Goal: Transaction & Acquisition: Purchase product/service

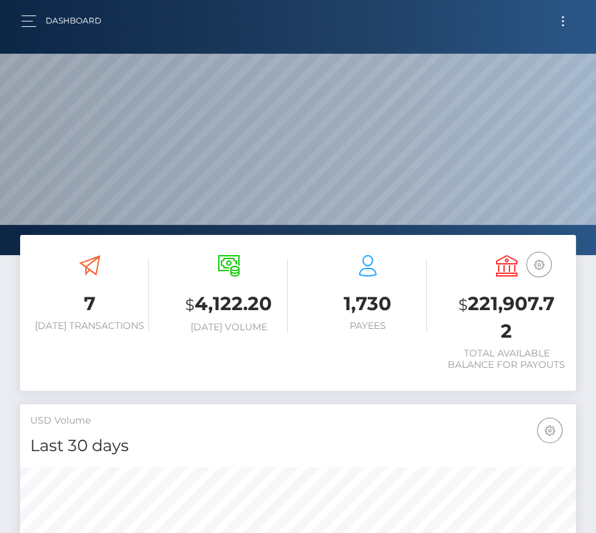
scroll to position [238, 267]
click at [558, 17] on button "Toggle navigation" at bounding box center [563, 21] width 25 height 18
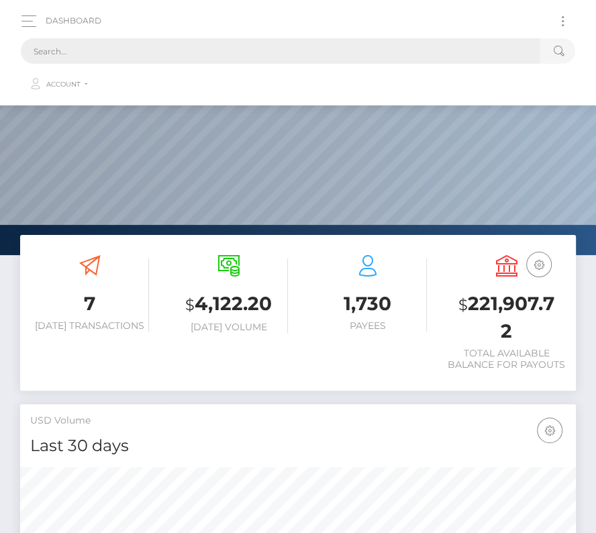
click at [230, 51] on input "text" at bounding box center [281, 51] width 520 height 26
paste input "9028"
type input "9028"
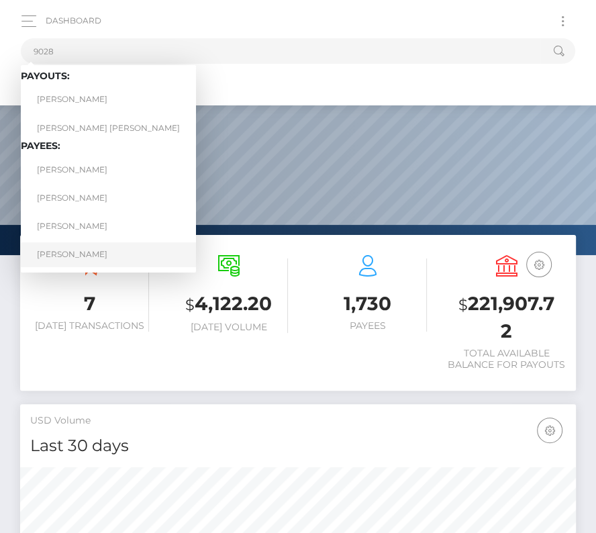
click at [93, 252] on link "Benjamin Garrison" at bounding box center [108, 254] width 175 height 25
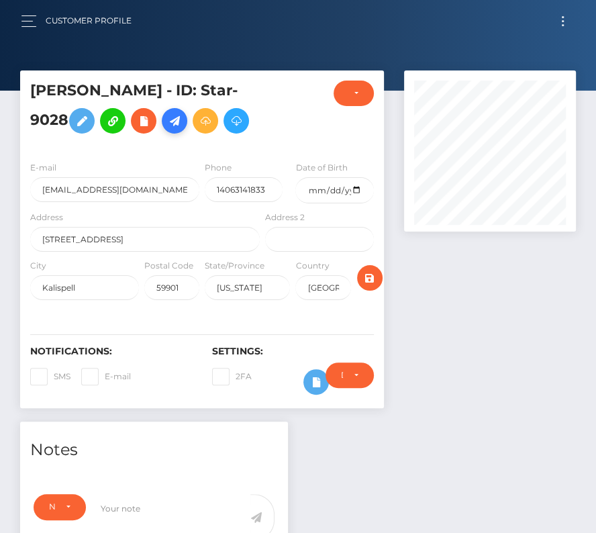
click at [179, 129] on icon at bounding box center [175, 121] width 16 height 17
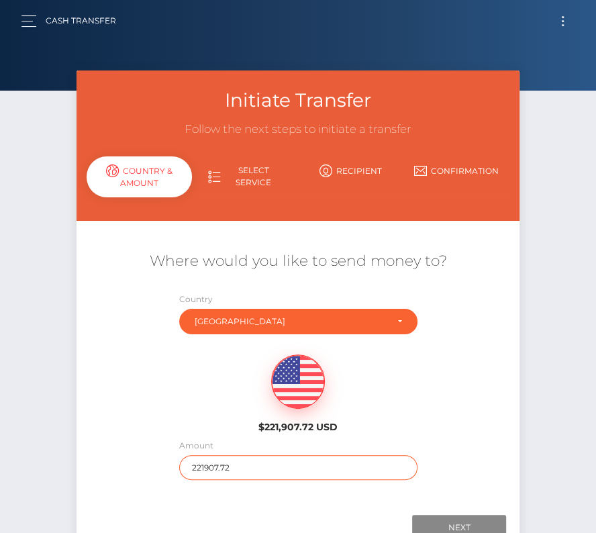
click at [251, 470] on input "221907.72" at bounding box center [298, 467] width 238 height 25
type input "406"
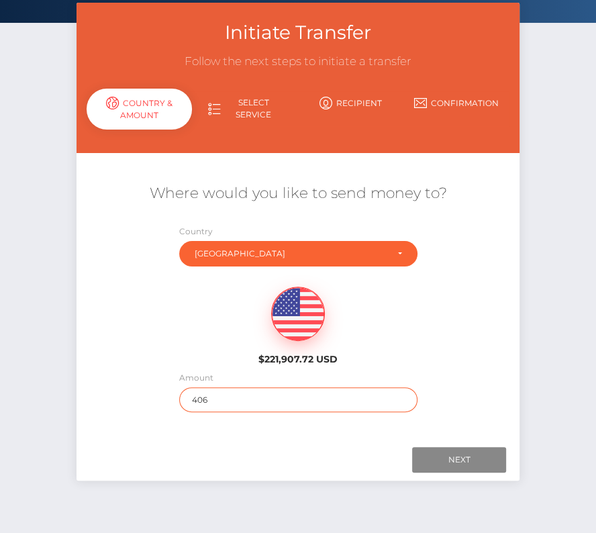
scroll to position [94, 0]
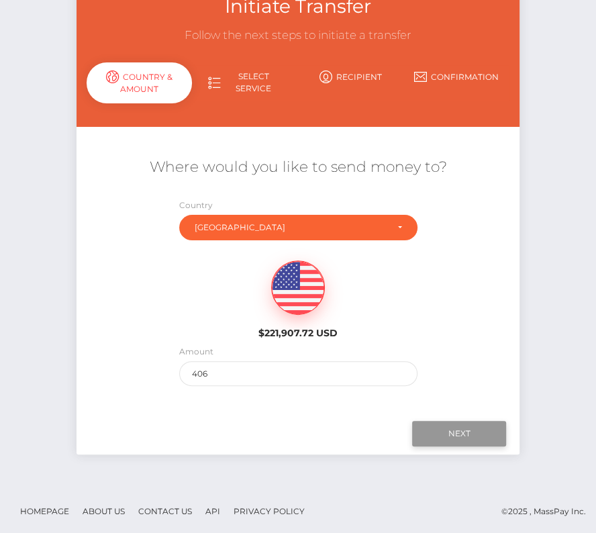
click at [470, 428] on input "Next" at bounding box center [459, 434] width 94 height 26
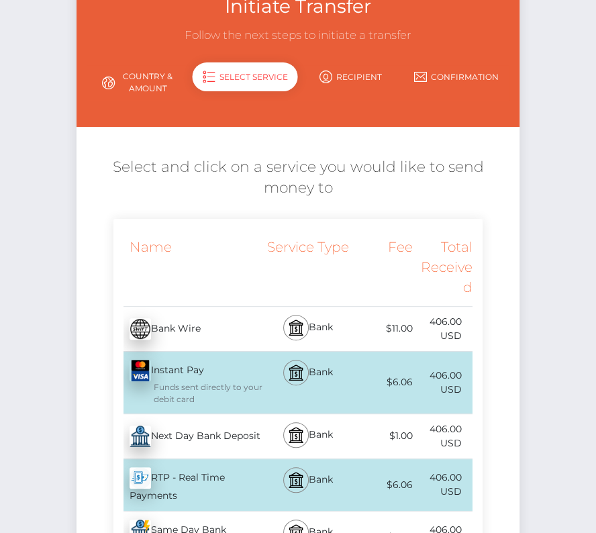
click at [235, 436] on div "Next Day Bank Deposit - USD" at bounding box center [189, 437] width 150 height 38
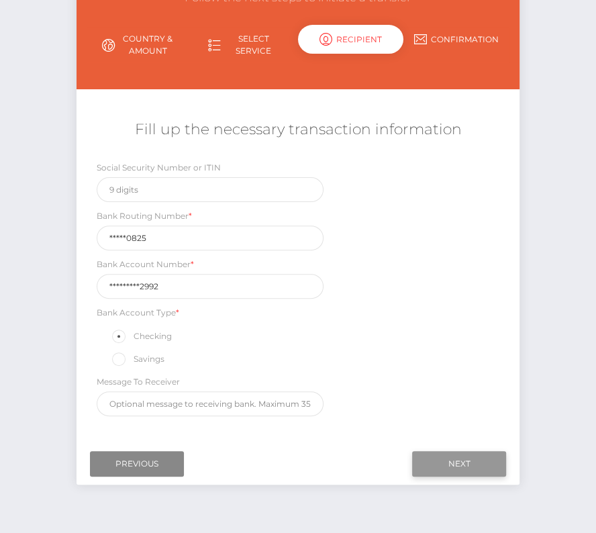
scroll to position [158, 0]
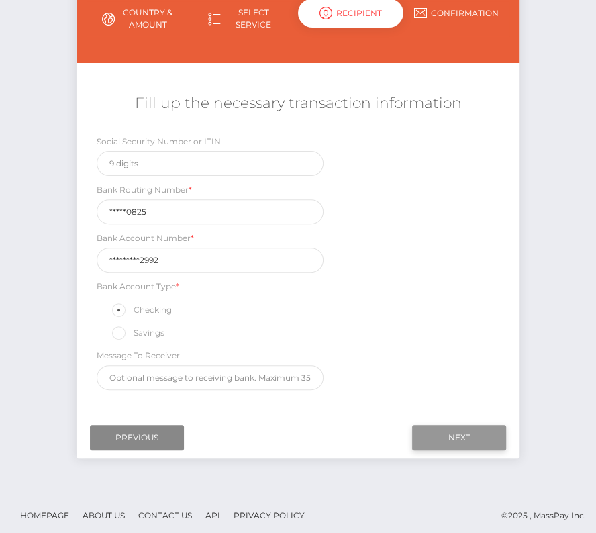
click at [475, 435] on input "Next" at bounding box center [459, 438] width 94 height 26
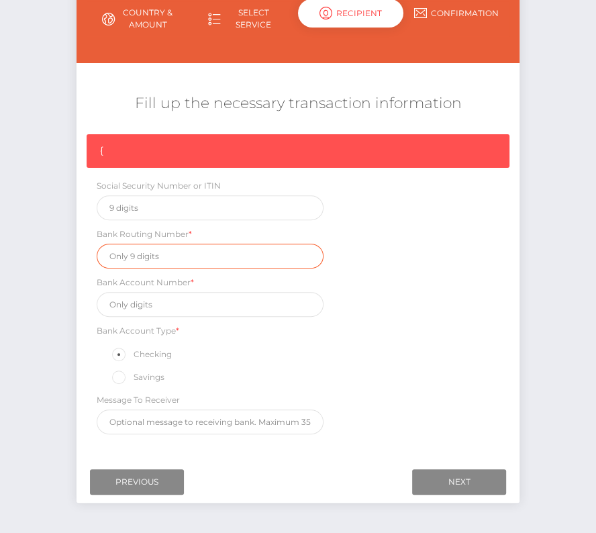
click at [142, 253] on input "text" at bounding box center [210, 256] width 227 height 25
paste input "292970825"
type input "292970825"
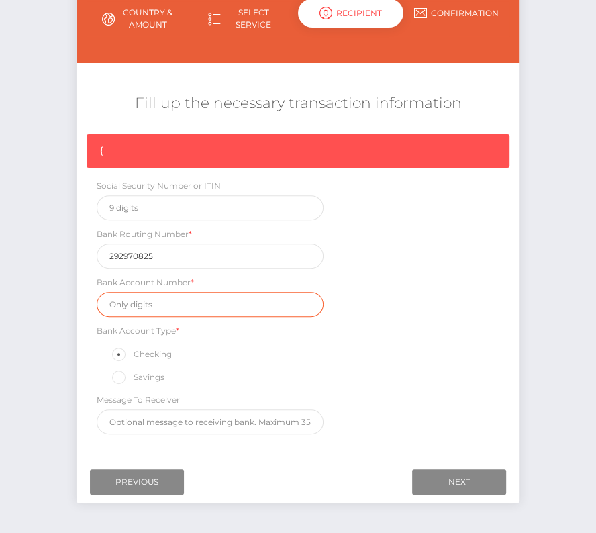
click at [158, 304] on input "text" at bounding box center [210, 304] width 227 height 25
paste input "0101400002992"
type input "0101400002992"
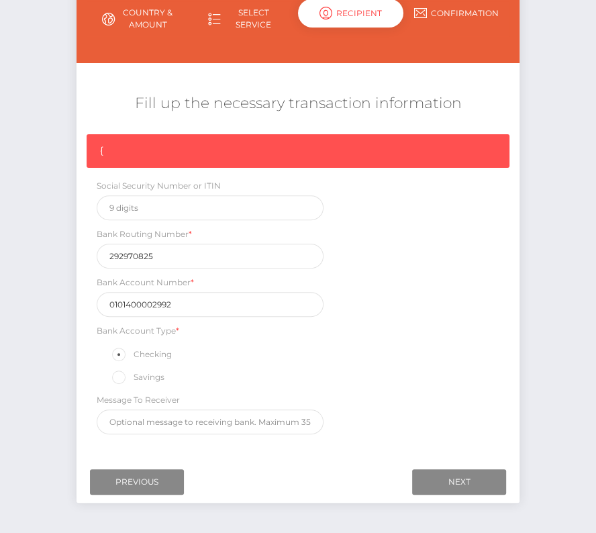
click at [389, 357] on div "{ Social Security Number or ITIN Bank Routing Number * 292970825 Bank Account N…" at bounding box center [298, 287] width 443 height 307
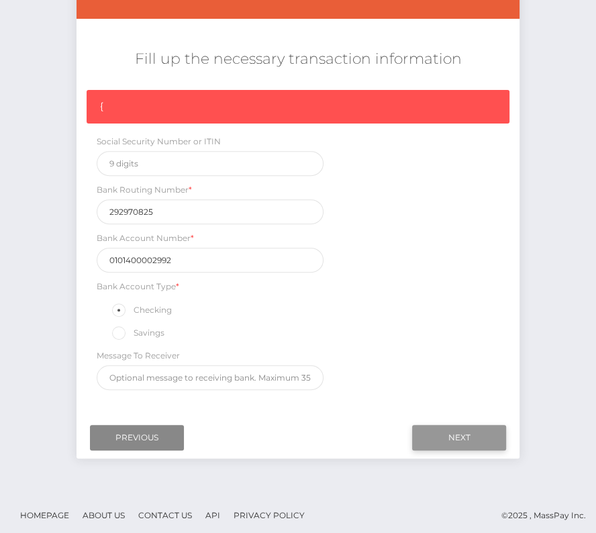
click at [441, 429] on input "Next" at bounding box center [459, 438] width 94 height 26
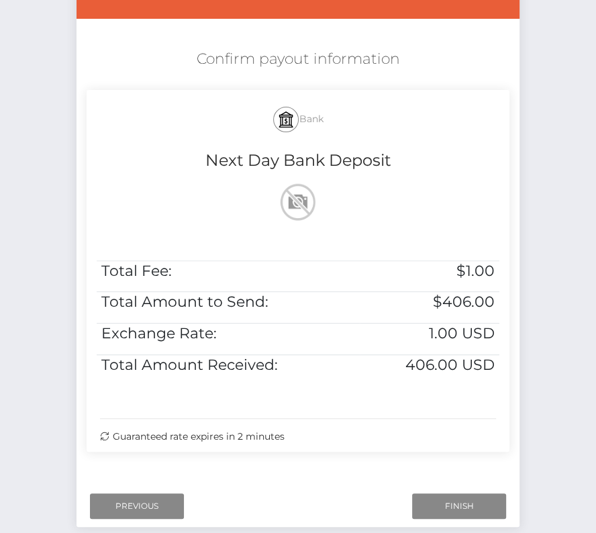
scroll to position [274, 0]
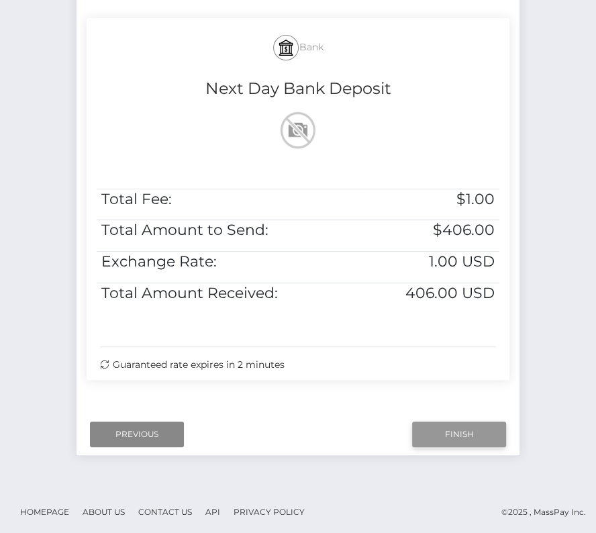
click at [456, 431] on input "Finish" at bounding box center [459, 435] width 94 height 26
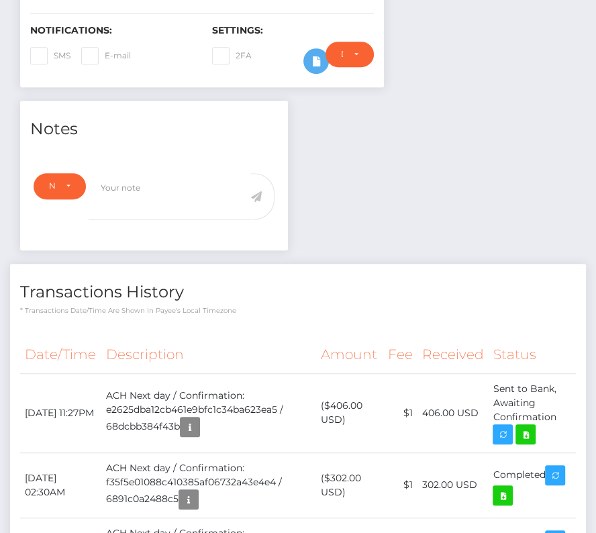
scroll to position [411, 0]
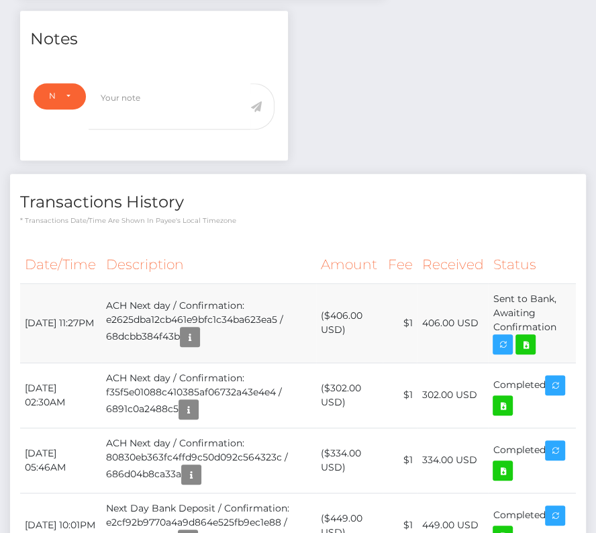
drag, startPoint x: 24, startPoint y: 351, endPoint x: 568, endPoint y: 372, distance: 544.5
click at [568, 363] on tr "September 30, 2025 11:27PM ACH Next day / Confirmation: e2625dba12cb461e9bfc1c3…" at bounding box center [298, 322] width 556 height 79
copy tbody "September 30, 2025 11:27PM ACH Next day / Confirmation: e2625dba12cb461e9bfc1c3…"
click at [525, 353] on icon at bounding box center [526, 345] width 16 height 17
click at [0, 0] on div "Benjamin Garrison - ID: Star-9028 CLOSED ACTIVE E-mail" at bounding box center [298, 193] width 596 height 1068
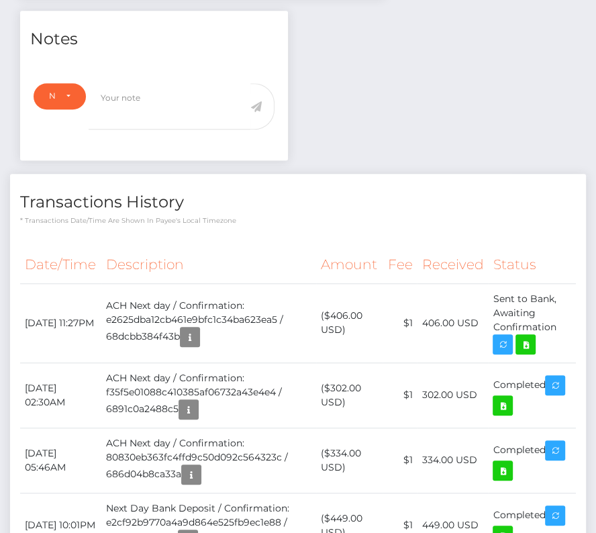
click at [249, 283] on th "Description" at bounding box center [208, 265] width 215 height 37
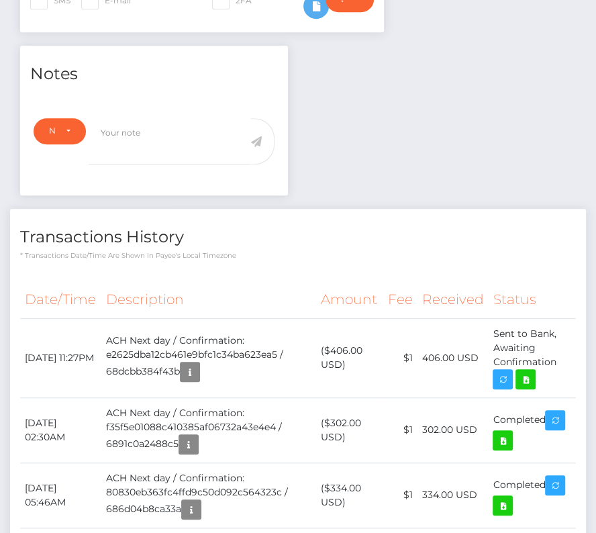
scroll to position [368, 0]
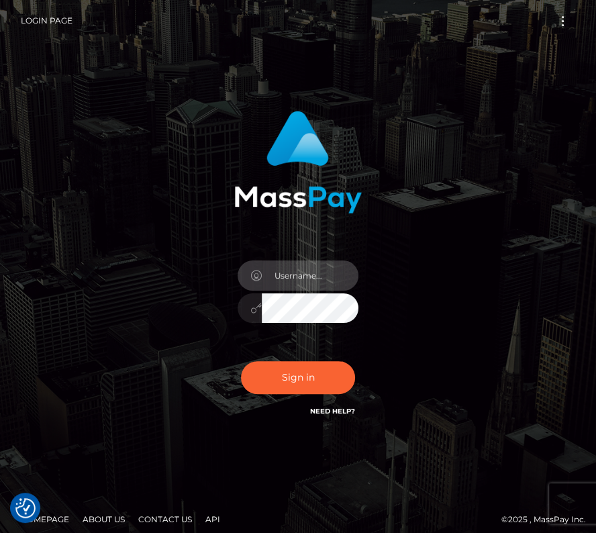
click at [281, 273] on input "text" at bounding box center [310, 276] width 97 height 30
type input "kateo"
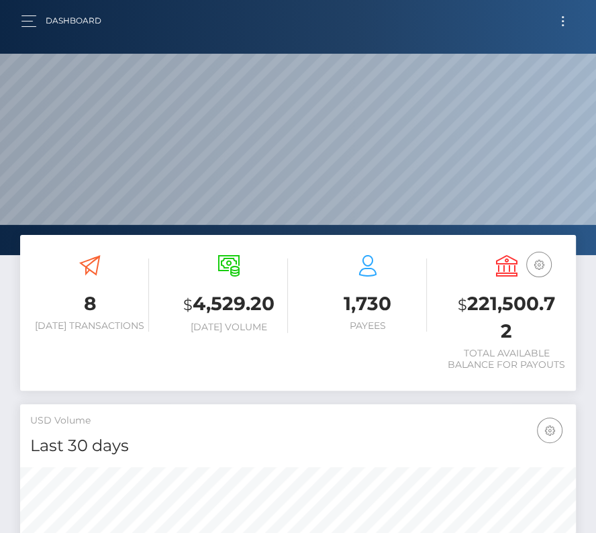
click at [562, 21] on button "Toggle navigation" at bounding box center [563, 21] width 25 height 18
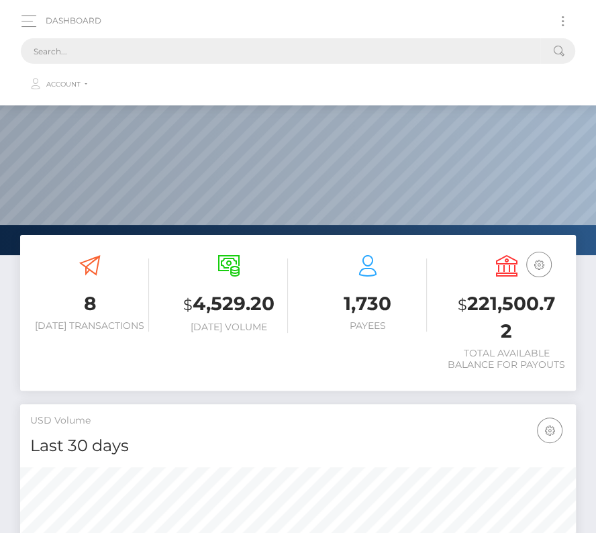
click at [396, 52] on input "text" at bounding box center [281, 51] width 520 height 26
paste input "25530"
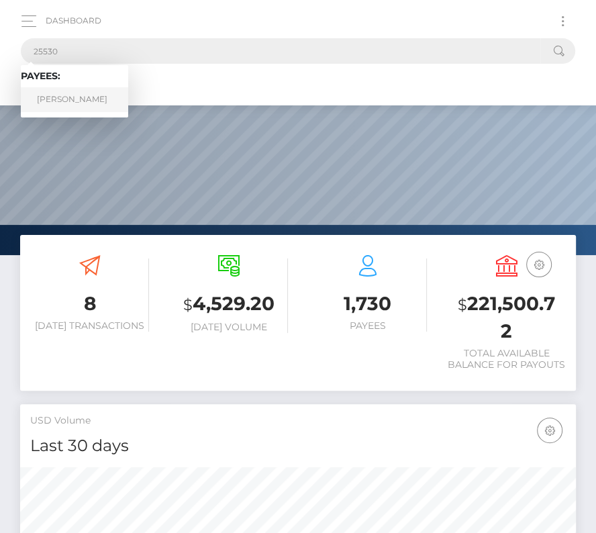
type input "25530"
click at [73, 98] on link "Yizzien Olonrae" at bounding box center [74, 99] width 107 height 25
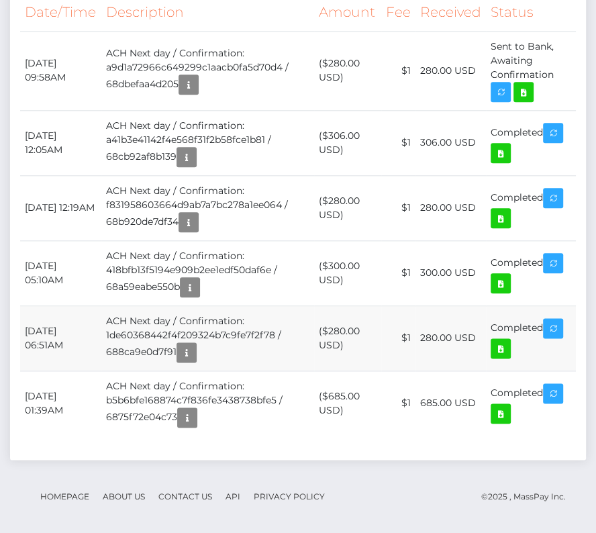
scroll to position [161, 171]
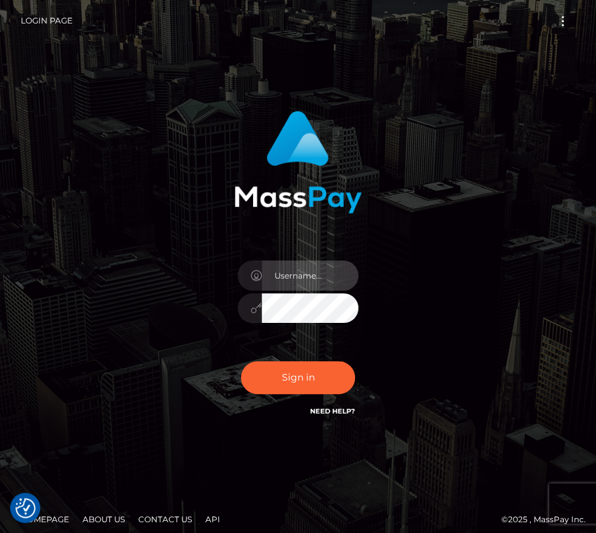
click at [288, 283] on input "text" at bounding box center [310, 276] width 97 height 30
type input "kateo"
click at [285, 278] on input "text" at bounding box center [310, 276] width 97 height 30
type input "kateo"
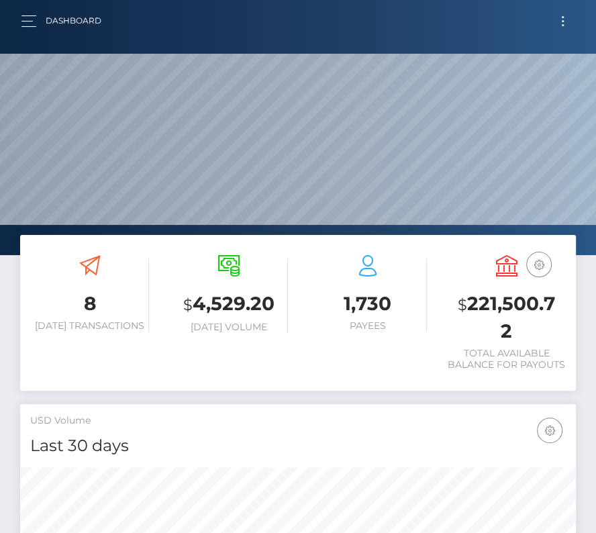
scroll to position [238, 267]
click at [562, 17] on span "Toggle navigation" at bounding box center [563, 17] width 2 height 2
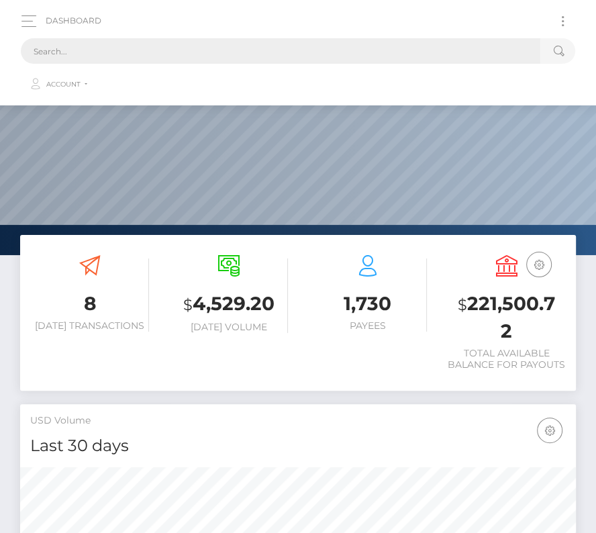
click at [255, 58] on input "text" at bounding box center [281, 51] width 520 height 26
paste input "201570"
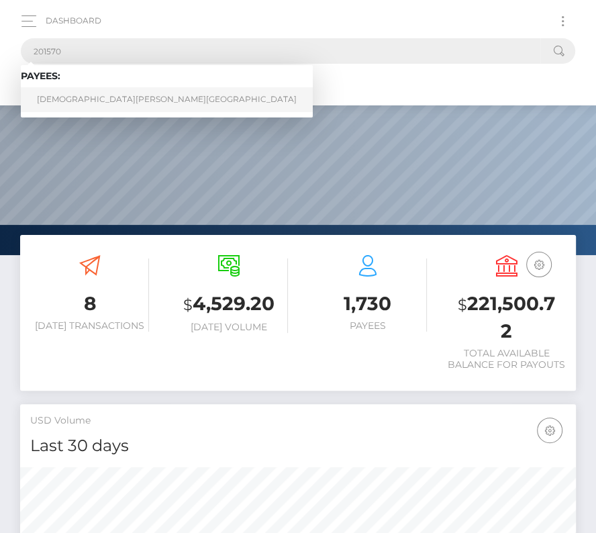
type input "201570"
click at [71, 92] on link "Cristiam W Flores" at bounding box center [167, 99] width 292 height 25
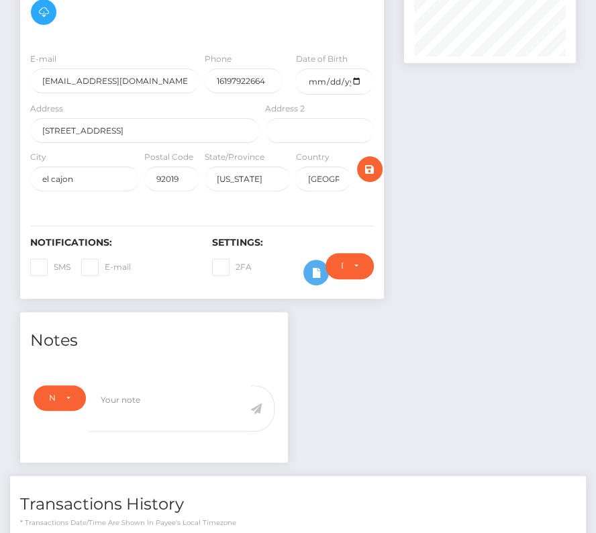
scroll to position [168, 0]
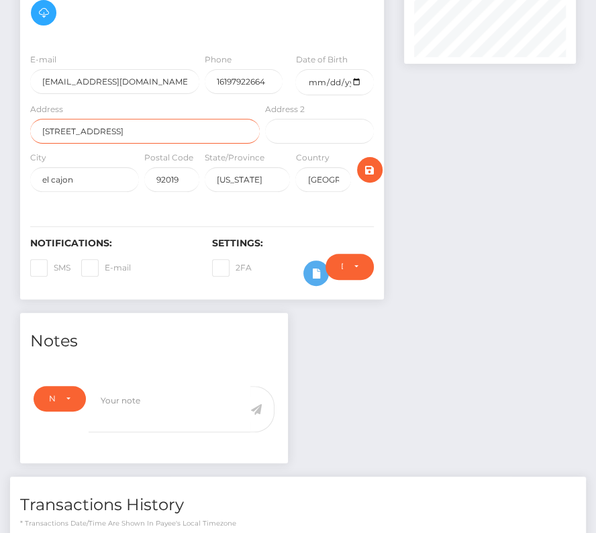
drag, startPoint x: 146, startPoint y: 105, endPoint x: -60, endPoint y: 105, distance: 205.5
click at [0, 105] on html "Starcling LLC Dashboard Transactions Ledger Payees Cancellations" at bounding box center [298, 294] width 596 height 924
paste input "201570"
drag, startPoint x: 97, startPoint y: 109, endPoint x: -7, endPoint y: 109, distance: 104.8
click at [0, 109] on html "Starcling LLC Dashboard Transactions Ledger Payees Cancellations" at bounding box center [298, 294] width 596 height 924
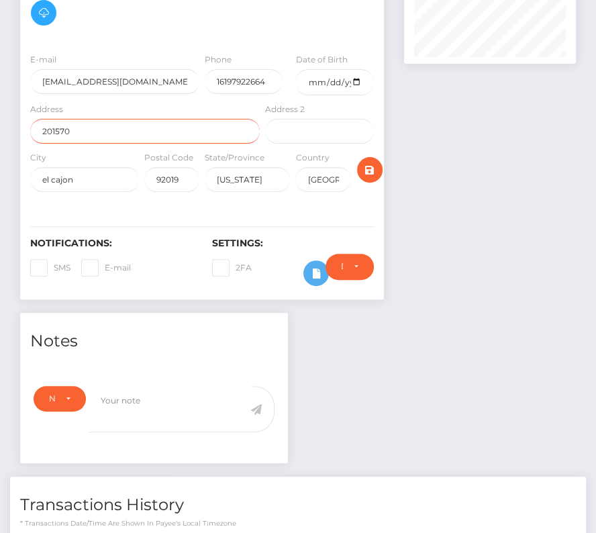
paste input "Red Leaf Lane"
click at [60, 119] on input "Red Leaf Lane" at bounding box center [145, 131] width 230 height 25
type input "Red Leaf Lane"
click at [259, 206] on div "Notifications: SMS E-mail Settings: 2FA" at bounding box center [202, 253] width 364 height 95
drag, startPoint x: 89, startPoint y: 158, endPoint x: -5, endPoint y: 158, distance: 93.4
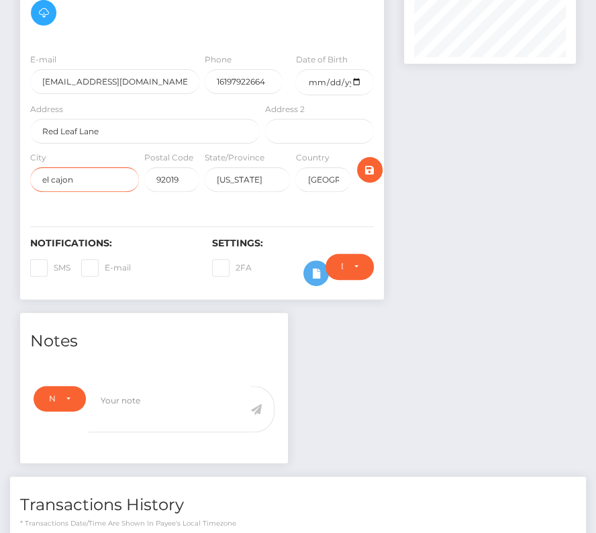
click at [0, 158] on html "Starcling LLC Dashboard Transactions Ledger Payees Cancellations" at bounding box center [298, 294] width 596 height 924
paste input "Chula Vista"
type input "Chula Vista"
drag, startPoint x: 185, startPoint y: 156, endPoint x: 146, endPoint y: 156, distance: 39.6
click at [146, 167] on input "92019" at bounding box center [171, 179] width 55 height 25
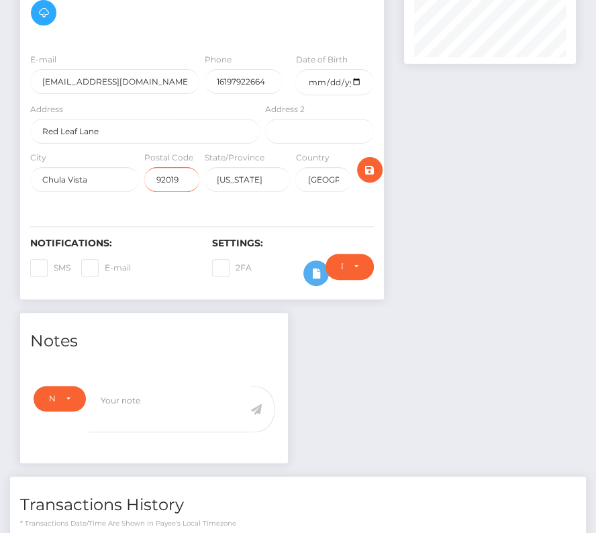
paste input "1915"
type input "91915"
click at [161, 210] on div "Notifications: SMS E-mail Settings: 2FA" at bounding box center [202, 253] width 364 height 95
click at [368, 162] on icon "submit" at bounding box center [370, 170] width 16 height 17
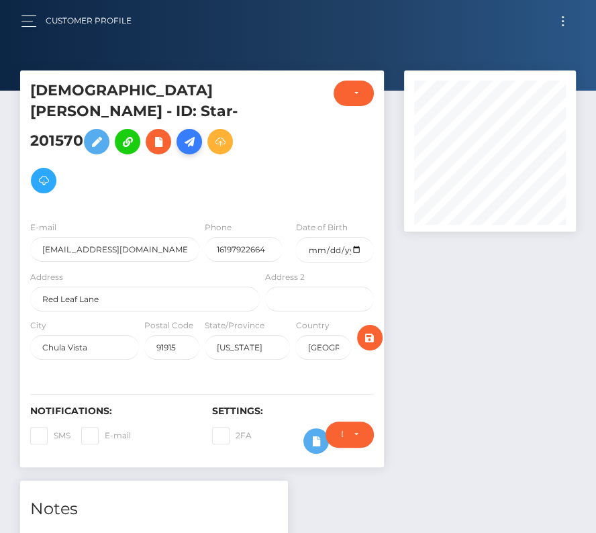
click at [197, 134] on icon at bounding box center [189, 142] width 16 height 17
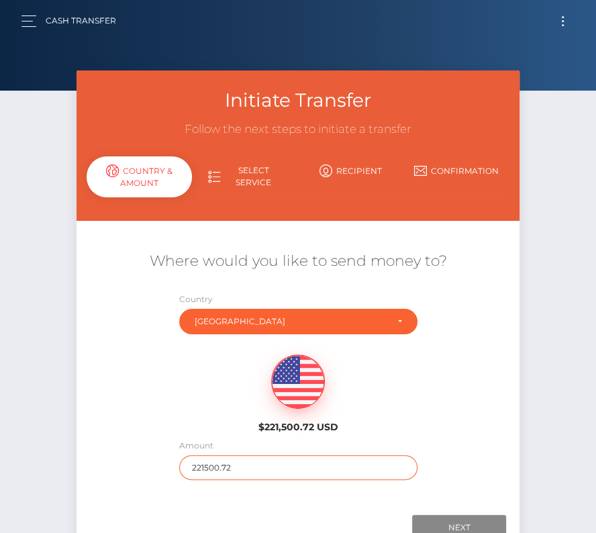
click at [269, 469] on input "221500.72" at bounding box center [298, 467] width 238 height 25
type input "825"
click at [189, 421] on div "$221,500.72 USD" at bounding box center [298, 389] width 443 height 97
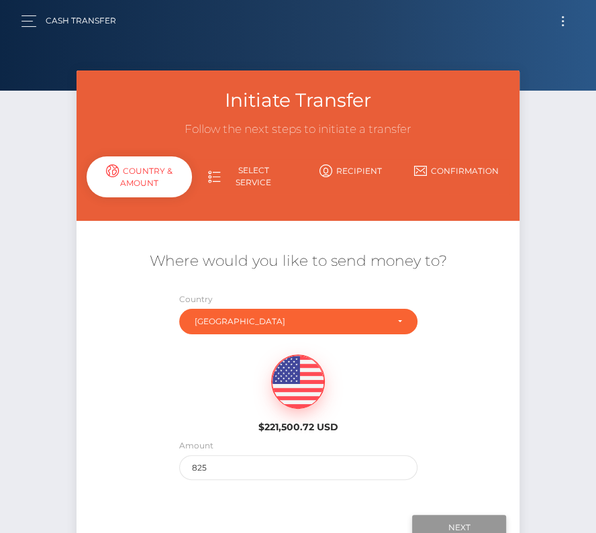
click at [451, 523] on input "Next" at bounding box center [459, 528] width 94 height 26
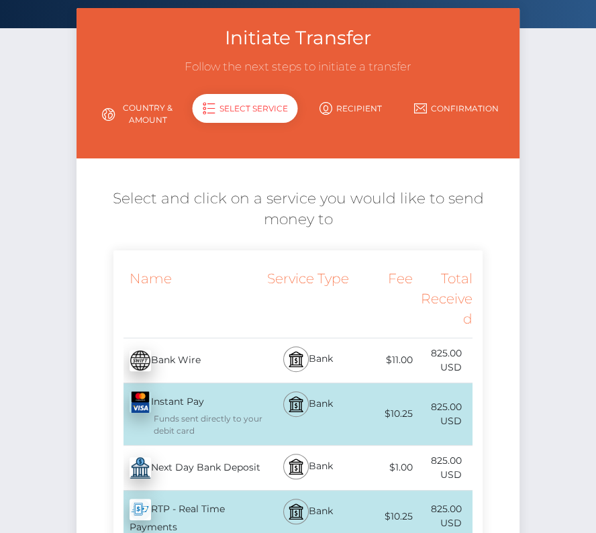
scroll to position [71, 0]
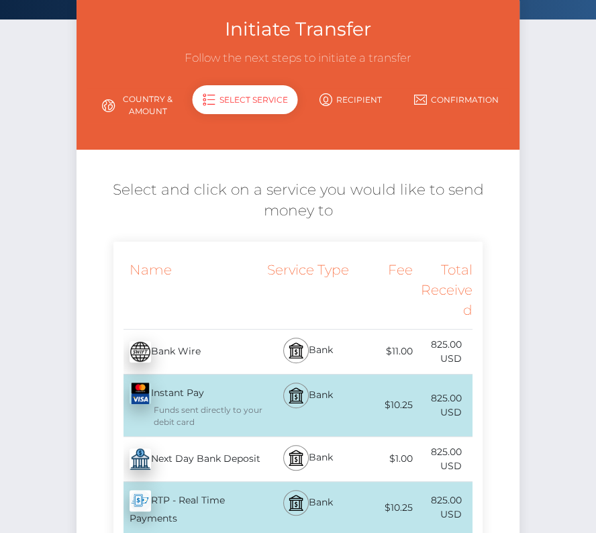
click at [177, 458] on div "Next Day Bank Deposit - USD" at bounding box center [189, 460] width 150 height 38
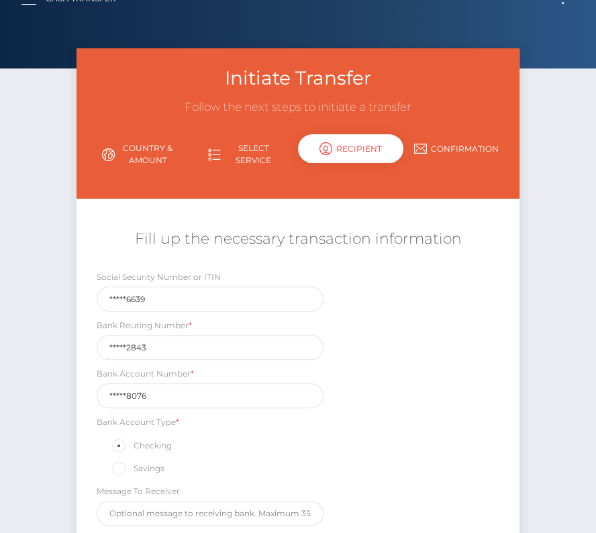
scroll to position [0, 0]
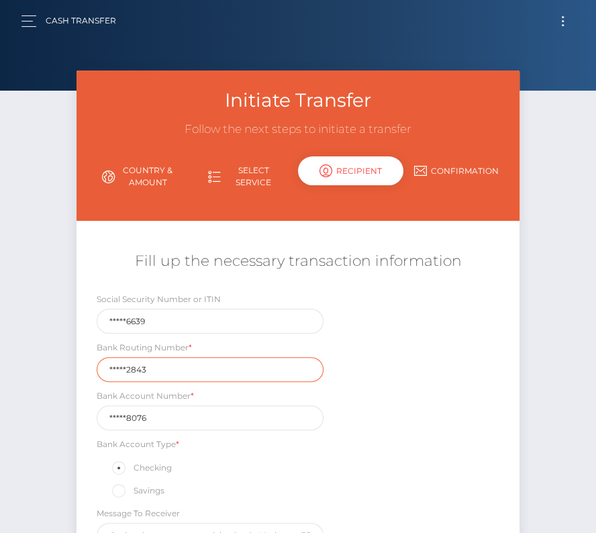
drag, startPoint x: 153, startPoint y: 367, endPoint x: 65, endPoint y: 368, distance: 88.0
click at [65, 368] on div "Initiate Transfer Follow the next steps to initiate a transfer Country & Amount…" at bounding box center [298, 361] width 596 height 580
paste input "071025661"
type input "071025661"
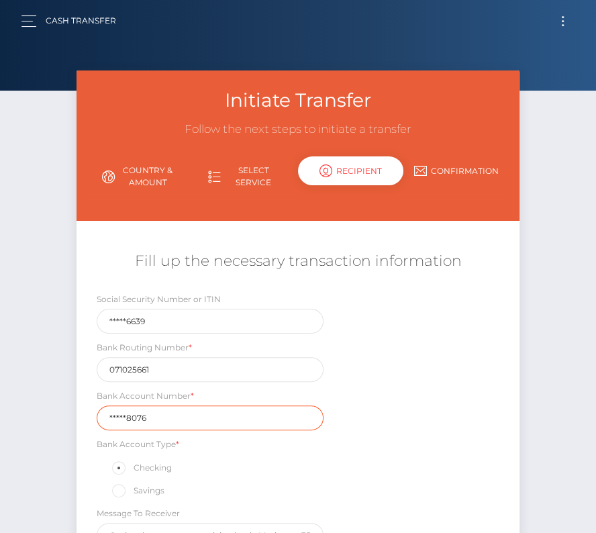
drag, startPoint x: 169, startPoint y: 414, endPoint x: 59, endPoint y: 414, distance: 110.2
click at [59, 414] on div "Initiate Transfer Follow the next steps to initiate a transfer Country & Amount…" at bounding box center [298, 361] width 596 height 580
paste input "004624"
type input "0046248076"
click at [405, 430] on div "Social Security Number or ITIN *****6639 Bank Routing Number * 071025661 Bank A…" at bounding box center [298, 423] width 443 height 263
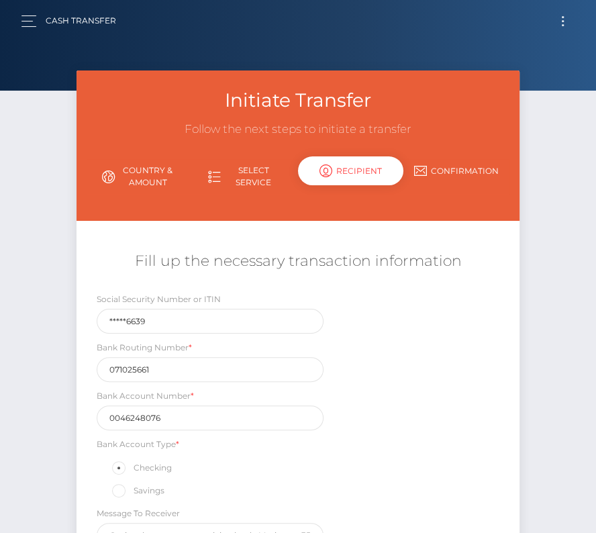
scroll to position [99, 0]
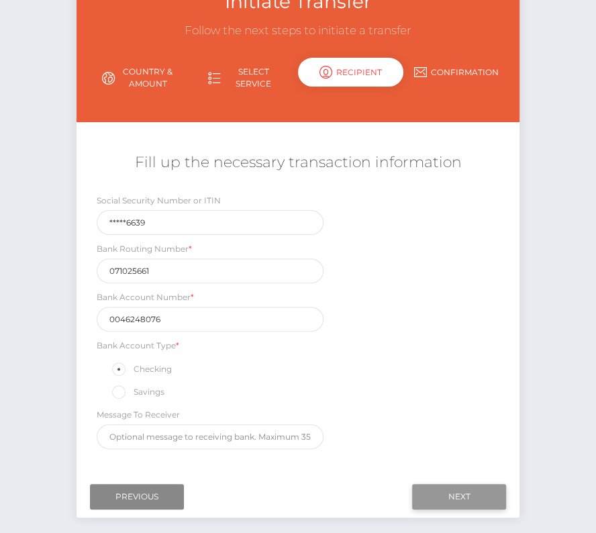
click at [464, 484] on input "Next" at bounding box center [459, 497] width 94 height 26
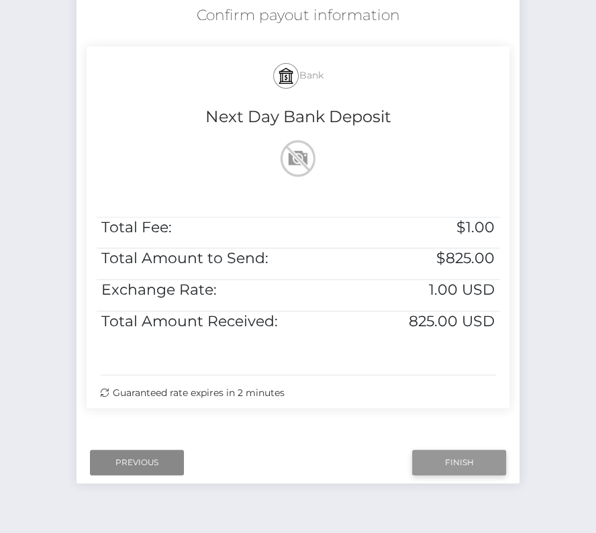
scroll to position [274, 0]
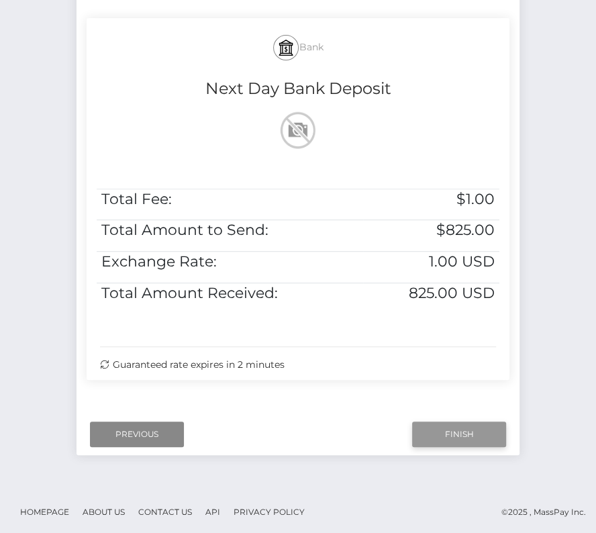
click at [439, 430] on input "Finish" at bounding box center [459, 435] width 94 height 26
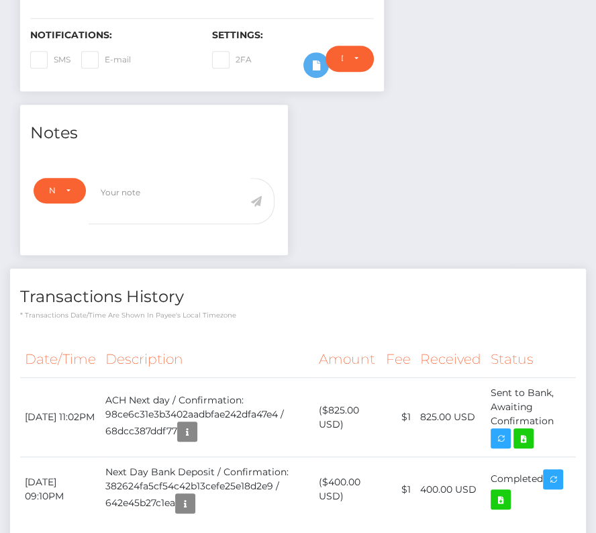
scroll to position [404, 0]
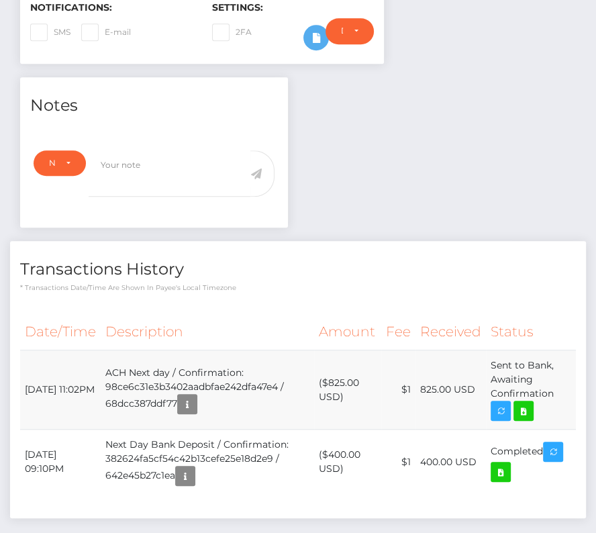
drag, startPoint x: 25, startPoint y: 355, endPoint x: 557, endPoint y: 369, distance: 532.2
click at [557, 369] on tr "September 30, 2025 11:02PM ACH Next day / Confirmation: 98ce6c31e3b3402aadbfae2…" at bounding box center [298, 390] width 556 height 79
copy tr "September 30, 2025 11:02PM ACH Next day / Confirmation: 98ce6c31e3b3402aadbfae2…"
click at [531, 400] on td "Sent to Bank, Awaiting Confirmation" at bounding box center [531, 390] width 90 height 79
click at [531, 403] on icon at bounding box center [524, 411] width 16 height 17
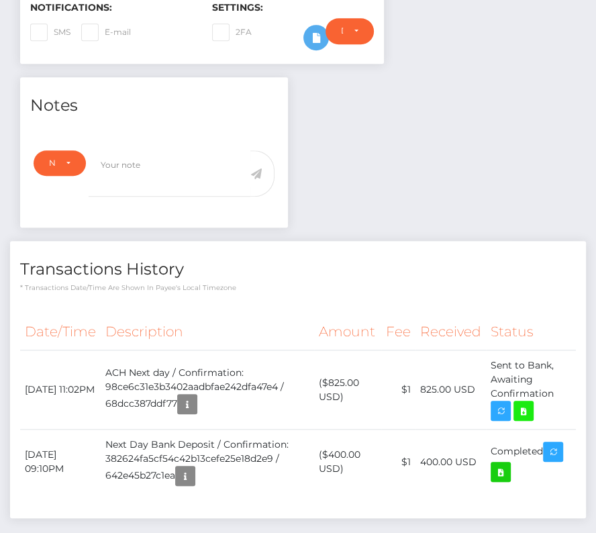
scroll to position [0, 0]
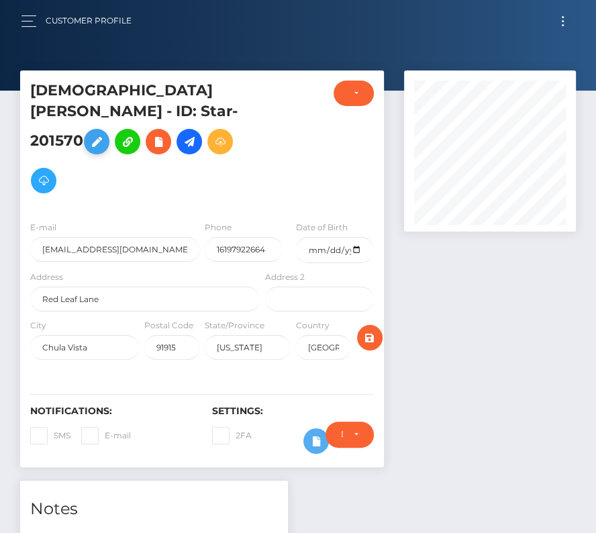
click at [99, 134] on icon at bounding box center [97, 142] width 16 height 17
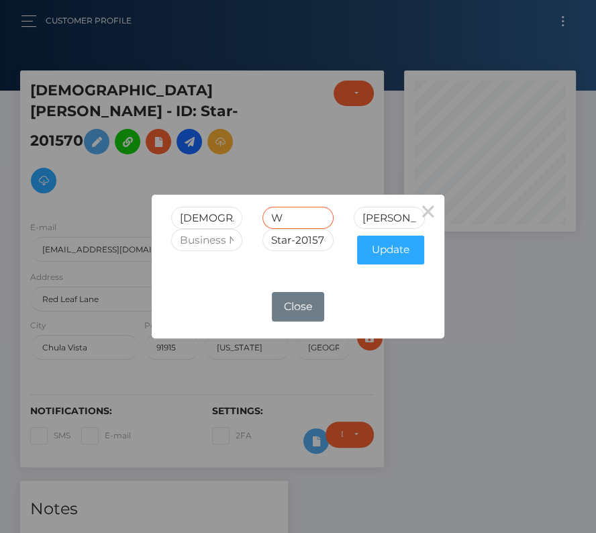
drag, startPoint x: 285, startPoint y: 221, endPoint x: 265, endPoint y: 221, distance: 20.2
click at [265, 221] on input "W" at bounding box center [298, 218] width 71 height 22
paste input "illiam"
type input "William"
click at [296, 310] on button "Close" at bounding box center [298, 307] width 52 height 30
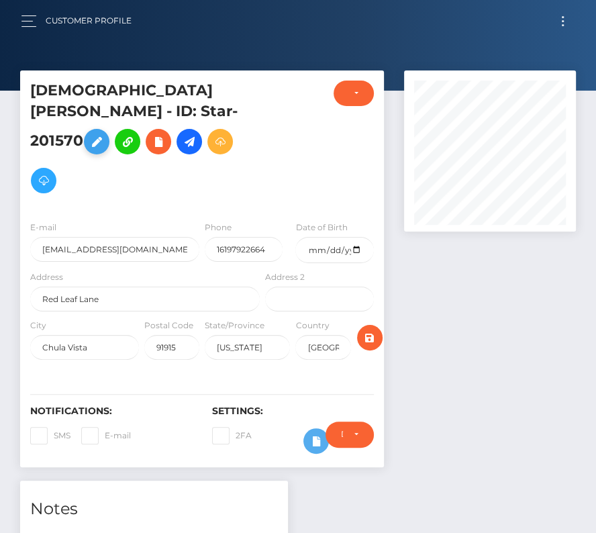
click at [103, 134] on icon at bounding box center [97, 142] width 16 height 17
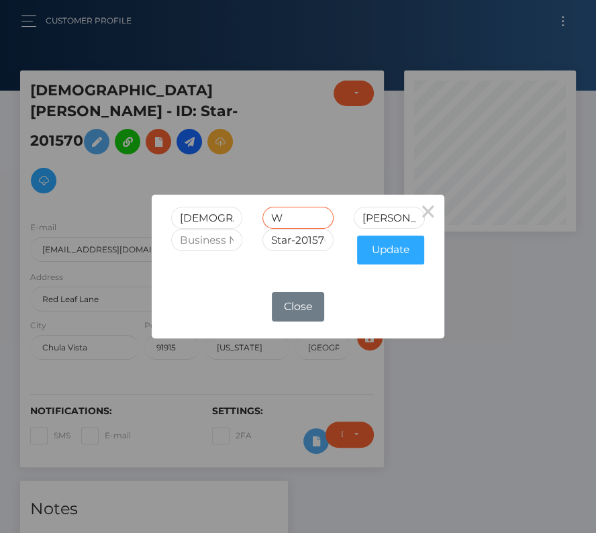
click at [279, 221] on input "W" at bounding box center [298, 218] width 71 height 22
drag, startPoint x: 290, startPoint y: 220, endPoint x: 240, endPoint y: 219, distance: 50.4
click at [240, 219] on div "Cristiam W Flores" at bounding box center [298, 218] width 274 height 22
paste input "illiam"
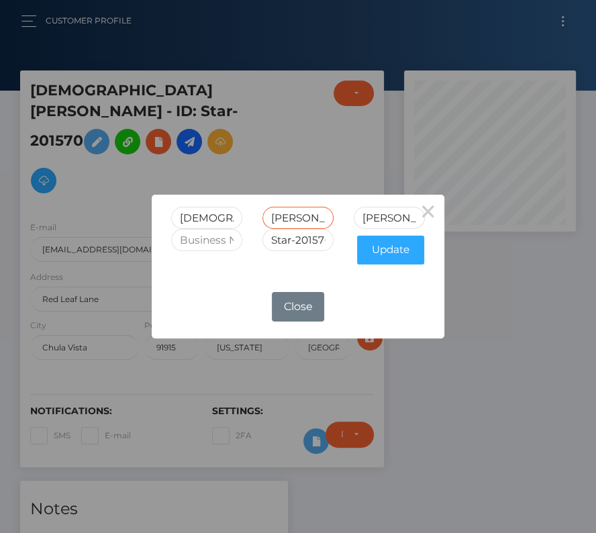
type input "William"
click at [391, 283] on div "× Cristiam William Flores Star-201570 Update OK No Close" at bounding box center [298, 266] width 292 height 143
click at [392, 248] on button "Update" at bounding box center [390, 250] width 67 height 29
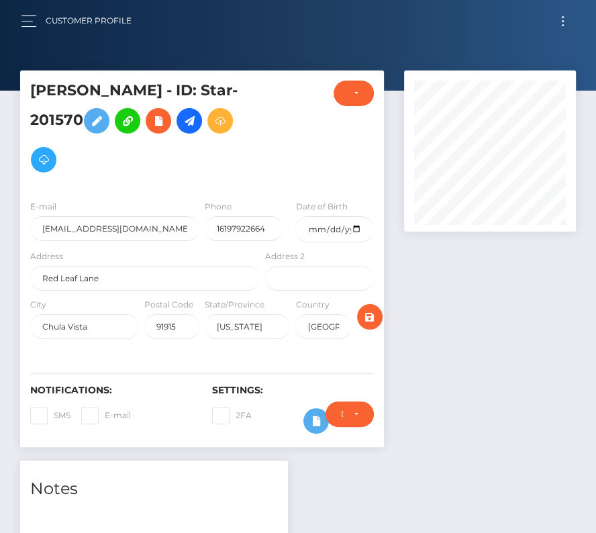
click at [566, 23] on button "Toggle navigation" at bounding box center [563, 21] width 25 height 18
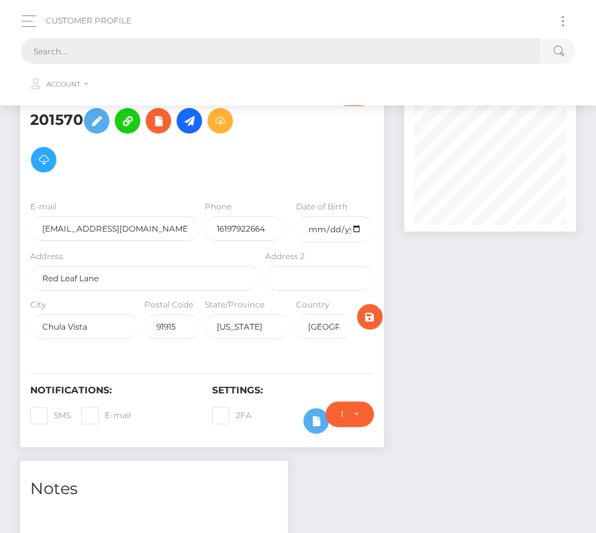
click at [331, 54] on input "text" at bounding box center [281, 51] width 520 height 26
paste input "3650426"
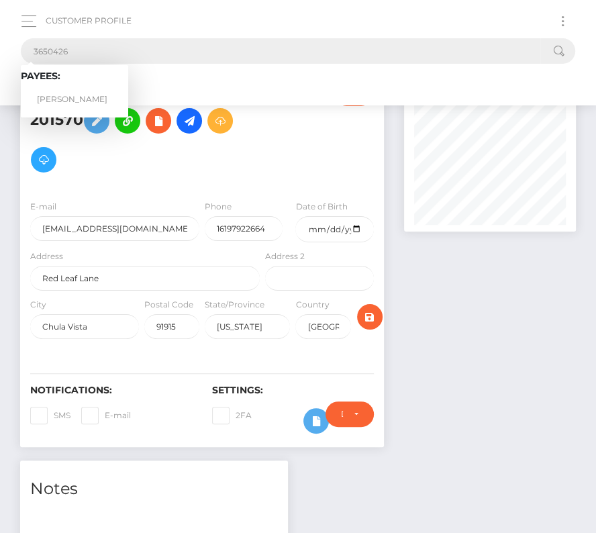
type input "3650426"
click at [77, 96] on link "[PERSON_NAME]" at bounding box center [74, 99] width 107 height 25
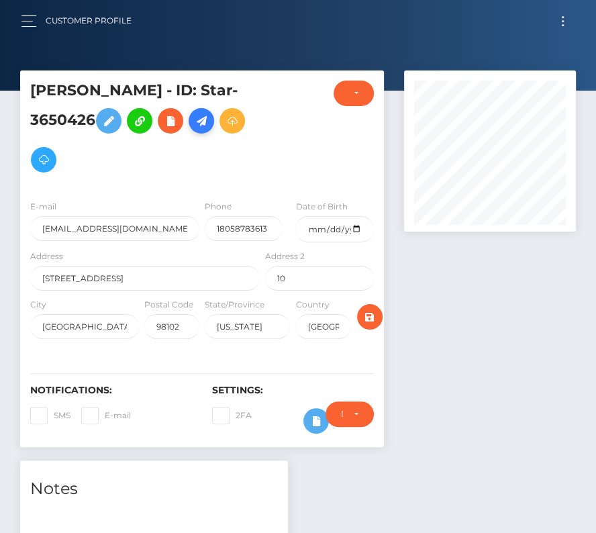
click at [204, 125] on icon at bounding box center [201, 121] width 16 height 17
